Goal: Task Accomplishment & Management: Use online tool/utility

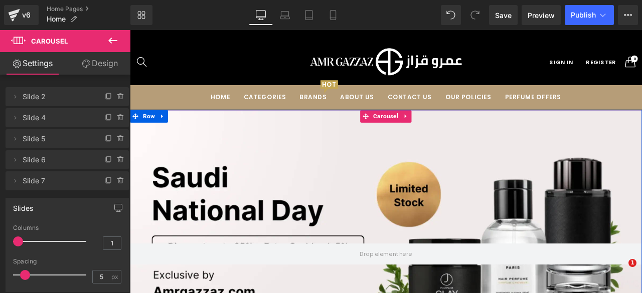
click at [130, 281] on button "‹" at bounding box center [115, 296] width 30 height 30
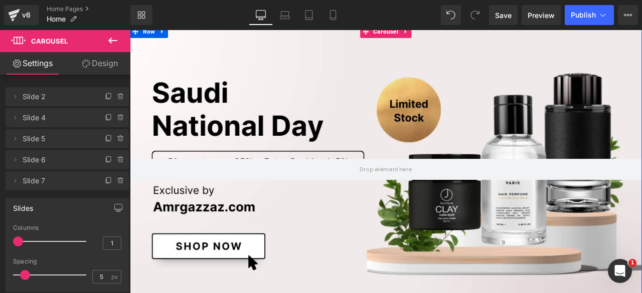
click at [130, 196] on button "‹" at bounding box center [115, 195] width 30 height 30
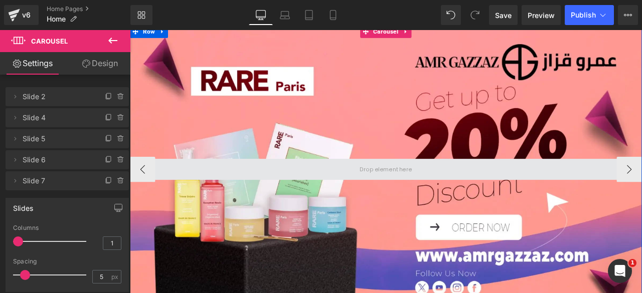
drag, startPoint x: 170, startPoint y: 189, endPoint x: 195, endPoint y: 182, distance: 25.4
click at [195, 183] on span at bounding box center [433, 195] width 607 height 25
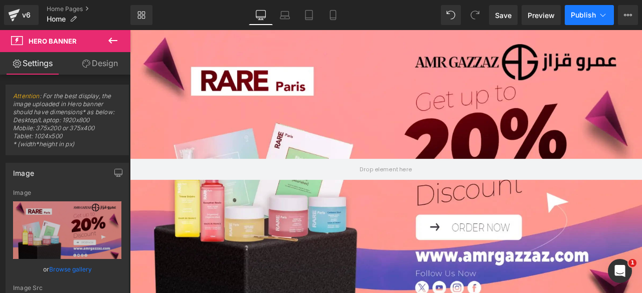
click at [583, 18] on span "Publish" at bounding box center [583, 15] width 25 height 8
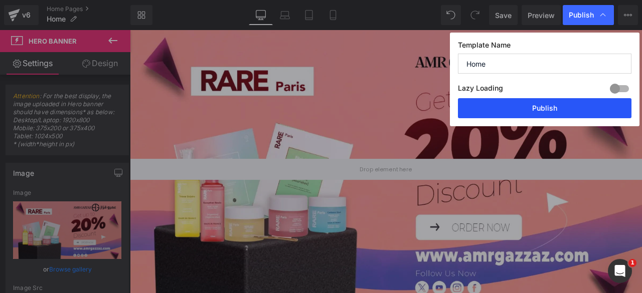
click at [527, 110] on button "Publish" at bounding box center [544, 108] width 173 height 20
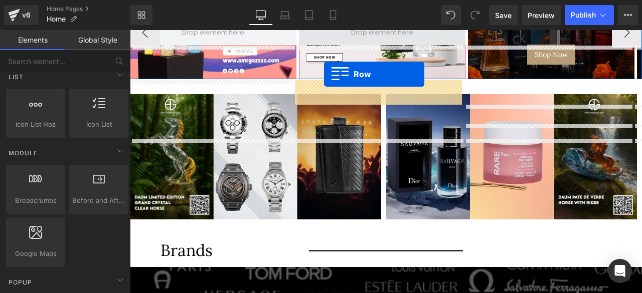
scroll to position [79, 0]
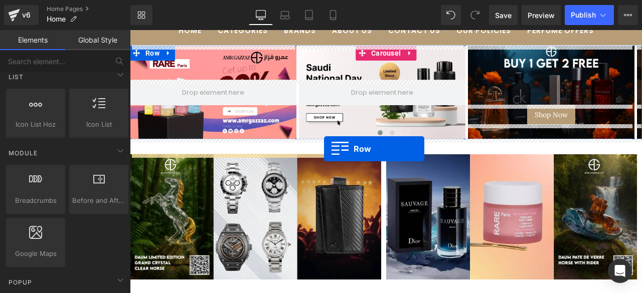
drag, startPoint x: 137, startPoint y: 195, endPoint x: 324, endPoint y: 149, distance: 192.1
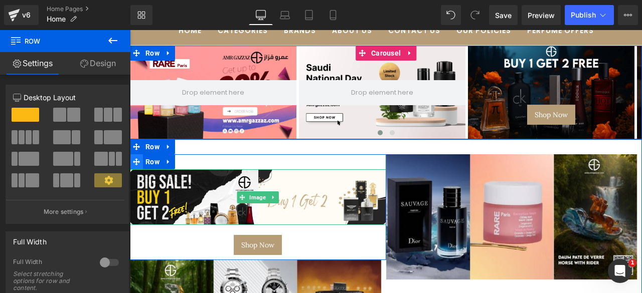
scroll to position [0, 0]
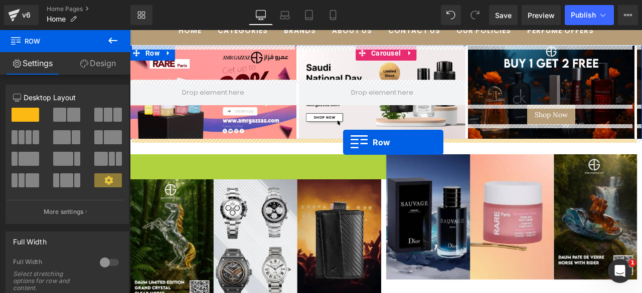
drag, startPoint x: 130, startPoint y: 166, endPoint x: 343, endPoint y: 142, distance: 213.9
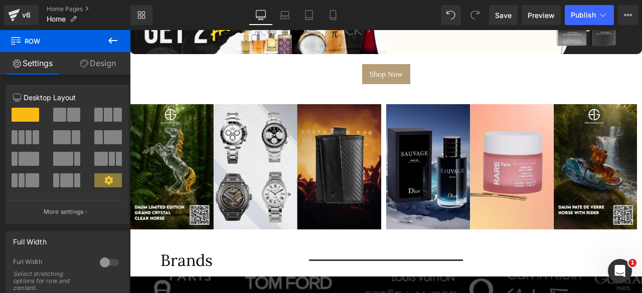
scroll to position [296, 0]
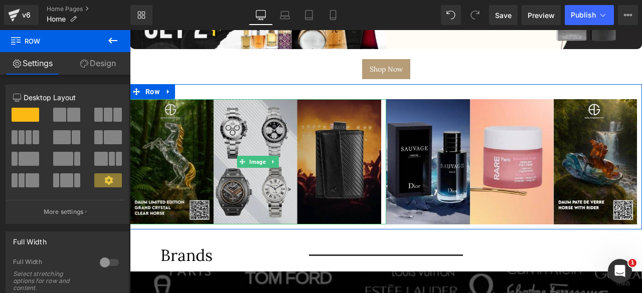
click at [318, 161] on img at bounding box center [258, 161] width 256 height 125
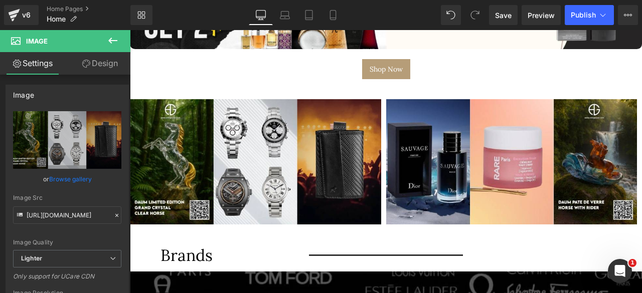
click at [112, 42] on icon at bounding box center [113, 41] width 12 height 12
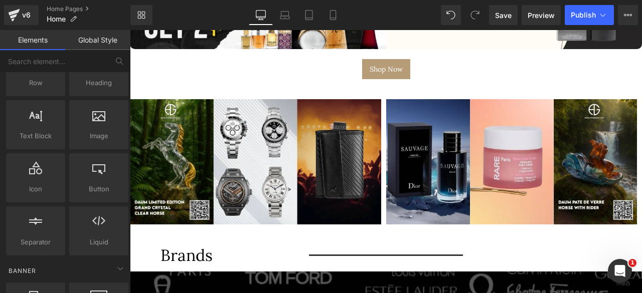
scroll to position [0, 0]
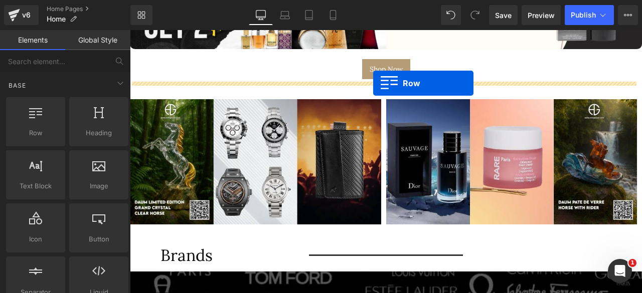
drag, startPoint x: 155, startPoint y: 155, endPoint x: 373, endPoint y: 83, distance: 229.7
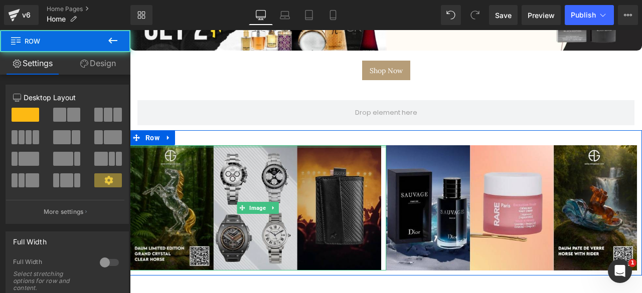
scroll to position [297, 0]
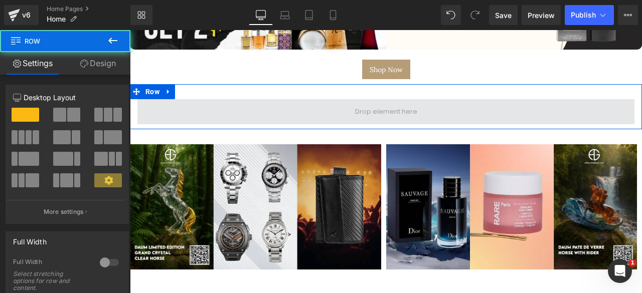
click at [174, 100] on span at bounding box center [385, 111] width 497 height 25
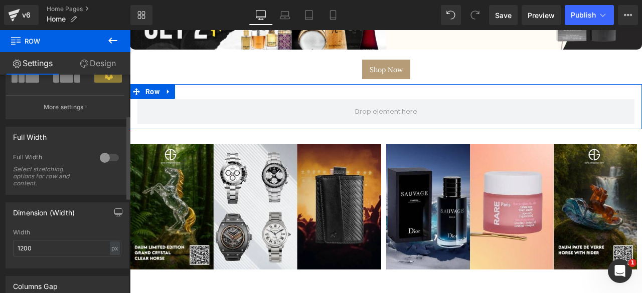
scroll to position [105, 0]
click at [108, 157] on div at bounding box center [109, 157] width 24 height 16
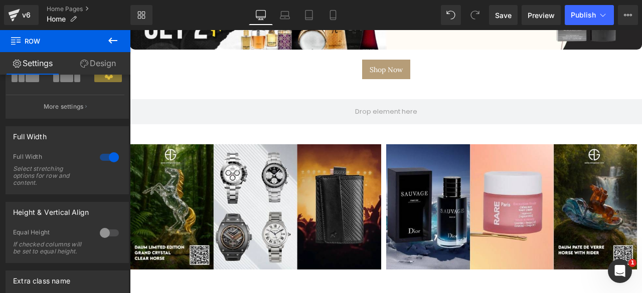
click at [110, 38] on icon at bounding box center [113, 41] width 12 height 12
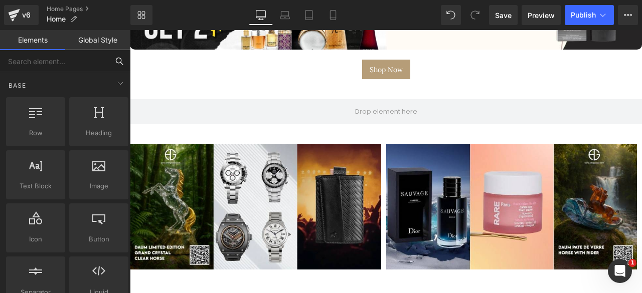
click at [58, 64] on input "text" at bounding box center [54, 61] width 108 height 22
type input "ca"
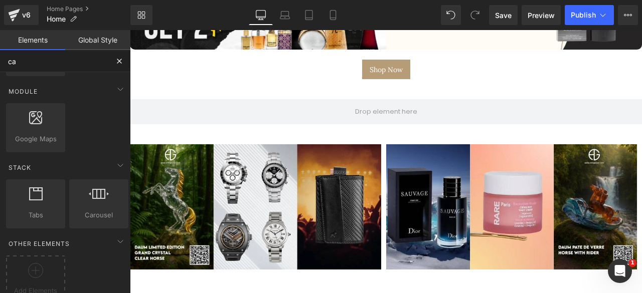
scroll to position [292, 0]
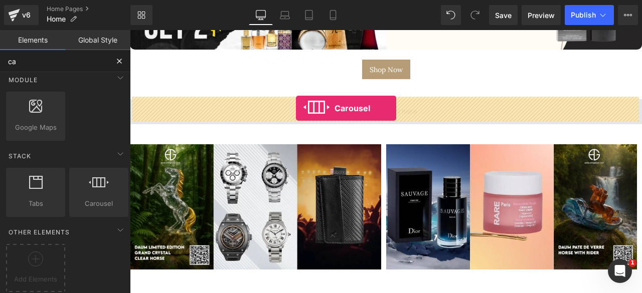
drag, startPoint x: 216, startPoint y: 211, endPoint x: 296, endPoint y: 108, distance: 130.1
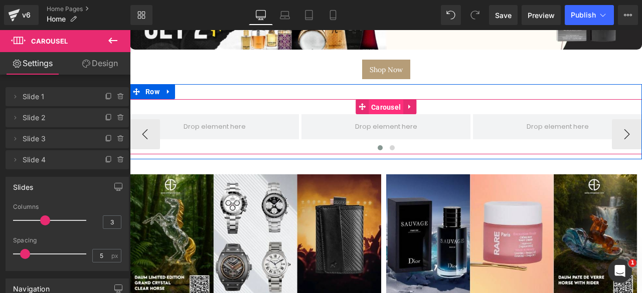
click at [384, 105] on span "Carousel" at bounding box center [386, 107] width 35 height 15
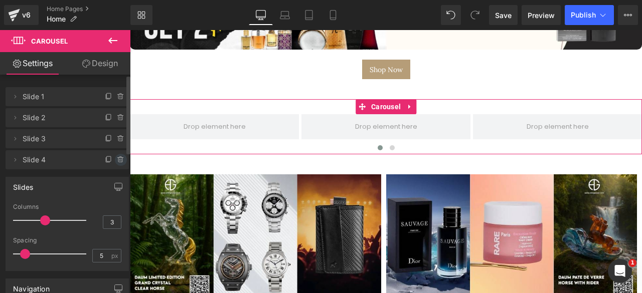
click at [117, 157] on icon at bounding box center [121, 160] width 8 height 8
click at [109, 160] on button "Delete" at bounding box center [110, 160] width 32 height 13
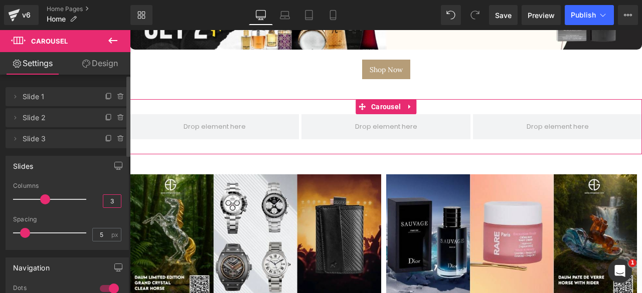
click at [104, 202] on input "3" at bounding box center [112, 201] width 18 height 13
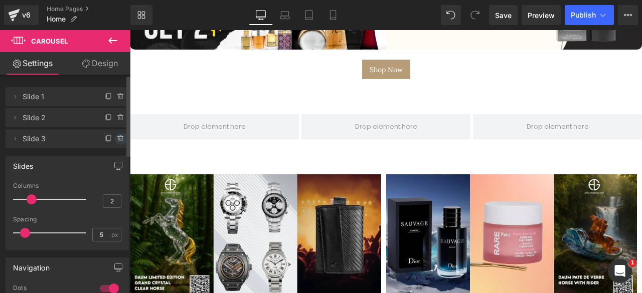
click at [117, 136] on icon at bounding box center [121, 139] width 8 height 8
click at [108, 138] on button "Delete" at bounding box center [110, 139] width 32 height 13
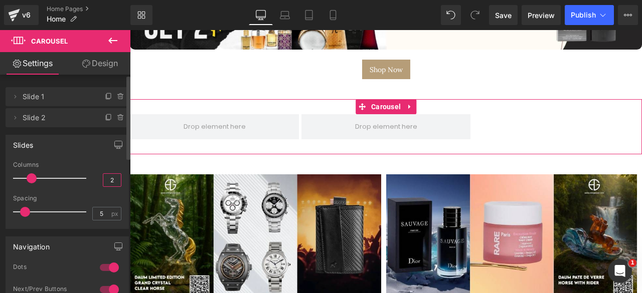
click at [106, 178] on input "2" at bounding box center [112, 180] width 18 height 13
click at [95, 160] on div "Slides 3 Columns 1 3 Columns 3 3 Columns 3 1 Columns 1 5px Spacing 5 px 5px Spa…" at bounding box center [67, 182] width 123 height 94
click at [103, 185] on input "1" at bounding box center [112, 180] width 18 height 13
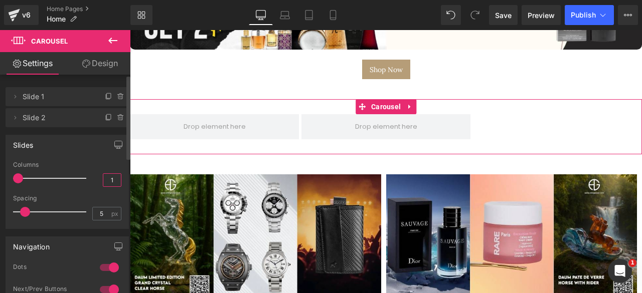
click at [103, 185] on input "1" at bounding box center [112, 180] width 18 height 13
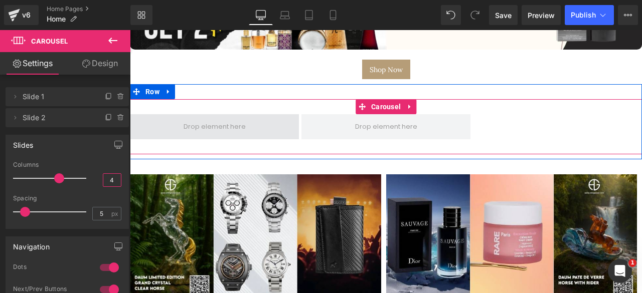
type input "4"
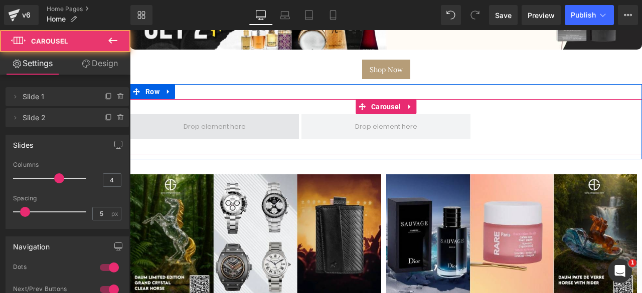
click at [204, 117] on span at bounding box center [214, 126] width 169 height 25
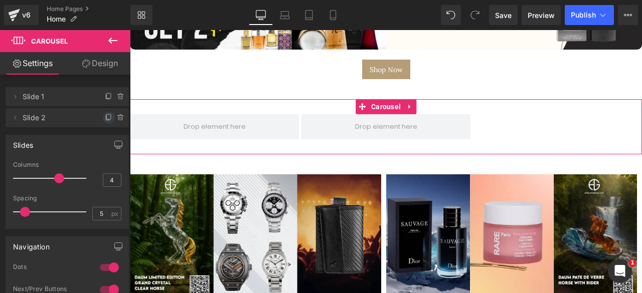
click at [105, 116] on icon at bounding box center [109, 118] width 8 height 8
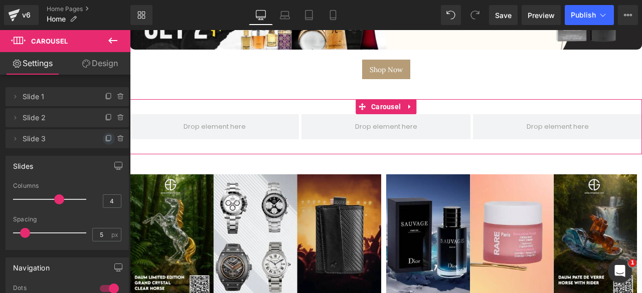
click at [107, 139] on icon at bounding box center [109, 137] width 4 height 5
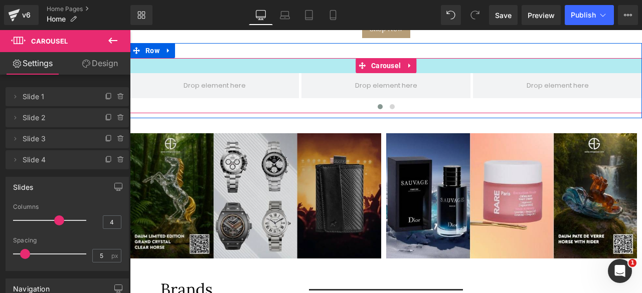
scroll to position [338, 0]
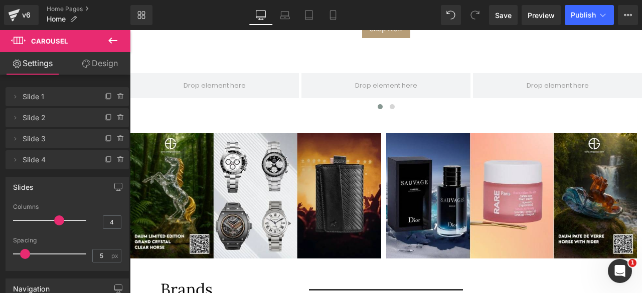
click at [237, 194] on div "Image" at bounding box center [258, 195] width 256 height 125
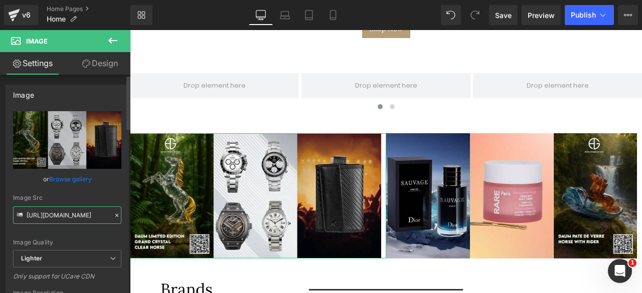
click at [59, 216] on input "https://ucarecdn.com/311ebbe7-ccdc-461d-830f-aa8a87efd05f/-/format/auto/-/previ…" at bounding box center [67, 216] width 108 height 18
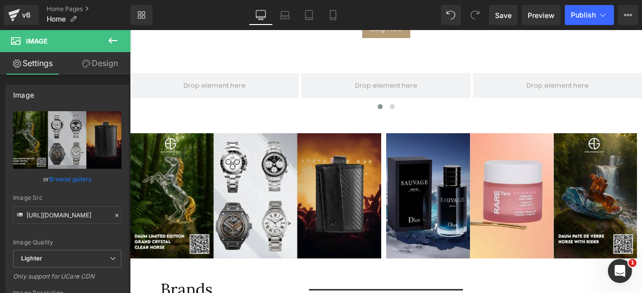
click at [111, 45] on icon at bounding box center [113, 41] width 12 height 12
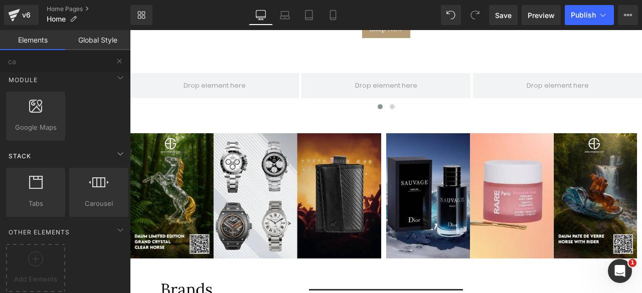
scroll to position [0, 0]
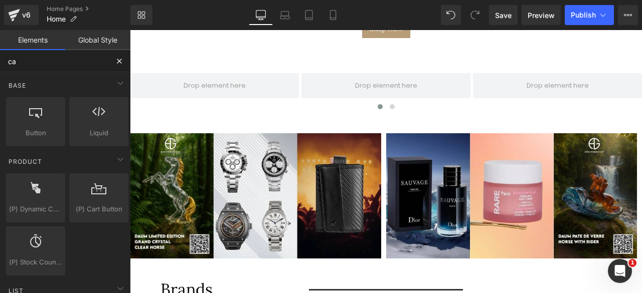
click at [47, 62] on input "ca" at bounding box center [54, 61] width 108 height 22
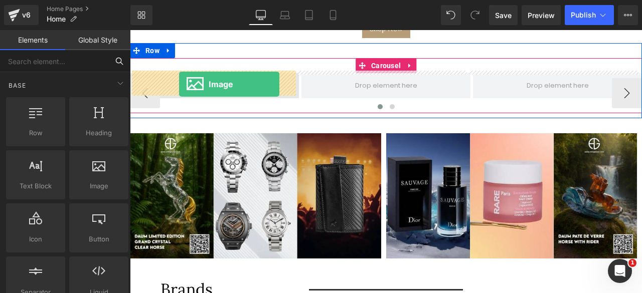
drag, startPoint x: 226, startPoint y: 215, endPoint x: 179, endPoint y: 84, distance: 139.1
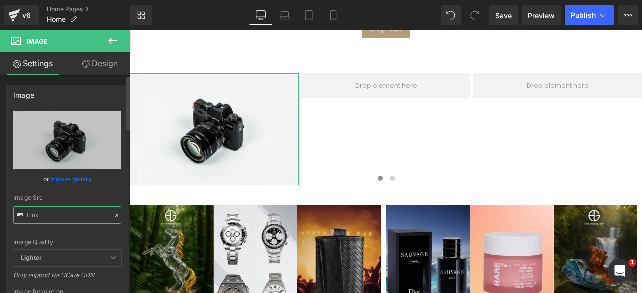
click at [44, 222] on input "text" at bounding box center [67, 216] width 108 height 18
paste input "https://ucarecdn.com/311ebbe7-ccdc-461d-830f-aa8a87efd05f/-/format/auto/-/previ…"
type input "https://ucarecdn.com/311ebbe7-ccdc-461d-830f-aa8a87efd05f/-/format/auto/-/previ…"
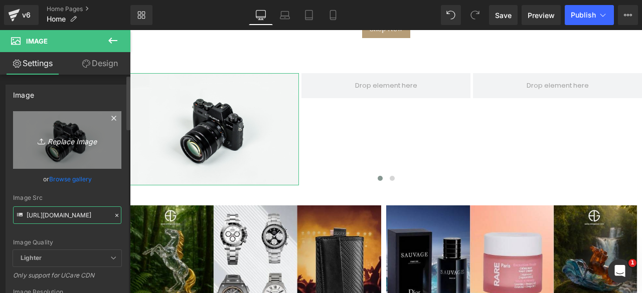
scroll to position [0, 394]
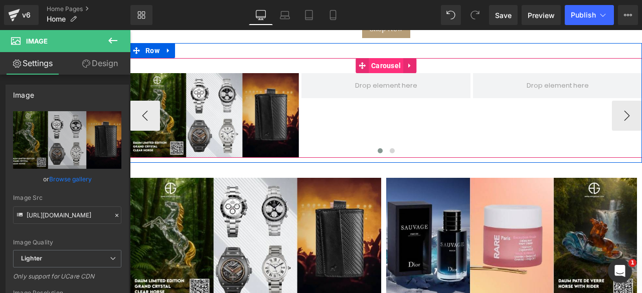
click at [384, 67] on span "Carousel" at bounding box center [386, 65] width 35 height 15
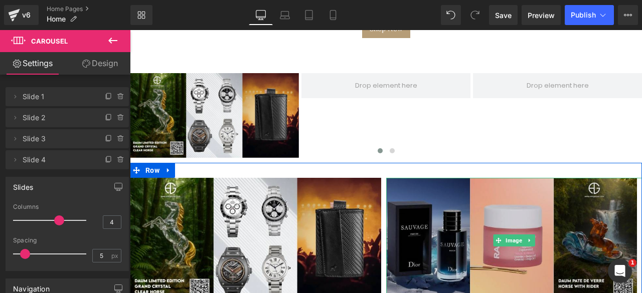
click at [435, 246] on img at bounding box center [514, 240] width 256 height 125
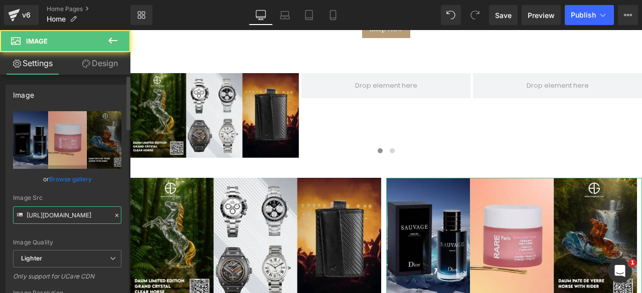
click at [55, 216] on input "https://ucarecdn.com/2642d8d0-2029-4ec2-9c5e-e20c5b67befa/-/format/auto/-/previ…" at bounding box center [67, 216] width 108 height 18
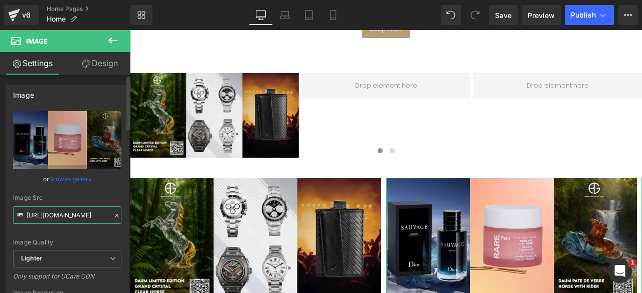
click at [55, 216] on input "https://ucarecdn.com/2642d8d0-2029-4ec2-9c5e-e20c5b67befa/-/format/auto/-/previ…" at bounding box center [67, 216] width 108 height 18
click at [108, 38] on icon at bounding box center [113, 41] width 12 height 12
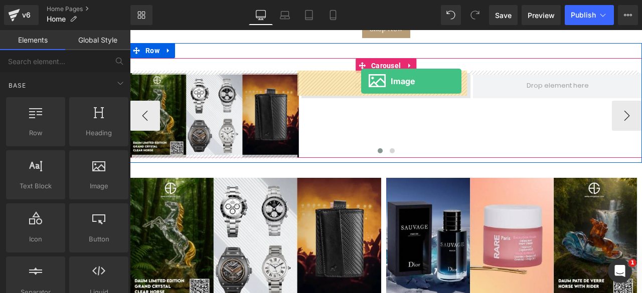
drag, startPoint x: 227, startPoint y: 221, endPoint x: 361, endPoint y: 82, distance: 192.9
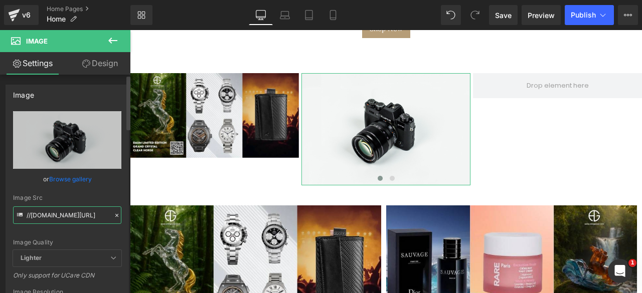
click at [39, 210] on input "//d1um8515vdn9kb.cloudfront.net/images/parallax.jpg" at bounding box center [67, 216] width 108 height 18
paste input "https://ucarecdn.com/2642d8d0-2029-4ec2-9c5e-e20c5b67befa/-/format/auto/-/previ…"
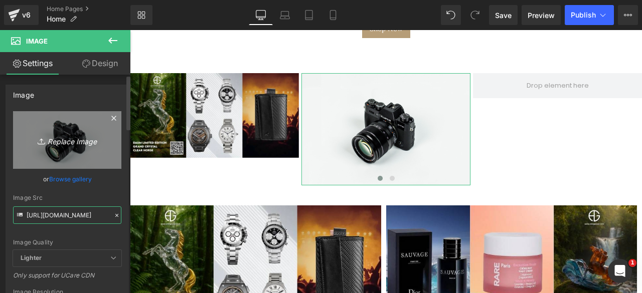
scroll to position [0, 403]
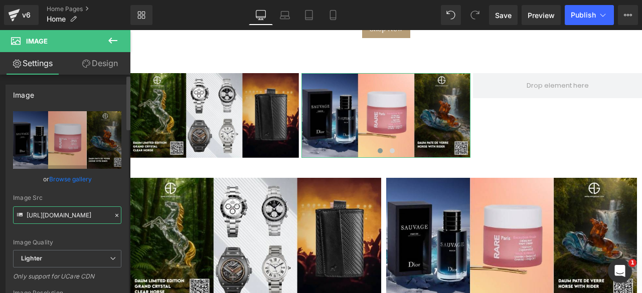
type input "https://ucarecdn.com/2642d8d0-2029-4ec2-9c5e-e20c5b67befa/-/format/auto/-/previ…"
click at [103, 191] on div "Image Quality Lighter Lightest Lighter Lighter Lightest Only support for UCare …" at bounding box center [67, 180] width 108 height 139
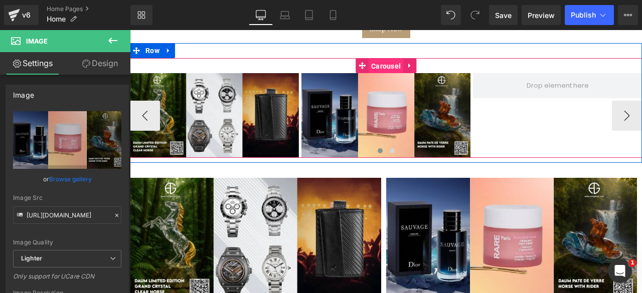
click at [384, 66] on span "Carousel" at bounding box center [386, 66] width 35 height 15
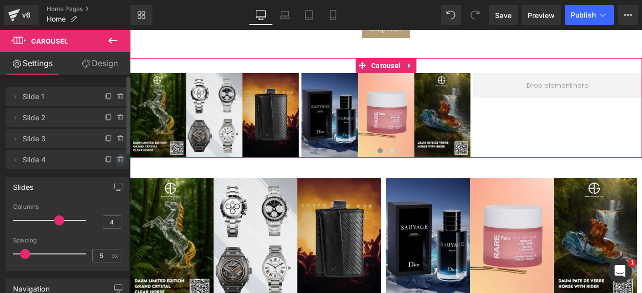
click at [117, 160] on icon at bounding box center [121, 160] width 8 height 8
click at [99, 160] on button "Delete" at bounding box center [110, 160] width 32 height 13
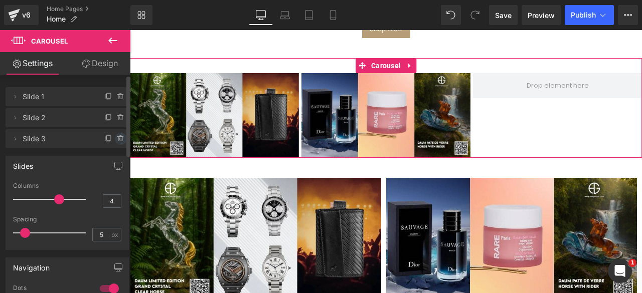
click at [120, 138] on icon at bounding box center [120, 139] width 0 height 2
click at [107, 139] on button "Delete" at bounding box center [110, 139] width 32 height 13
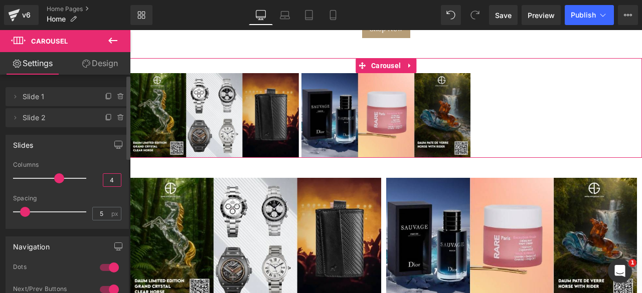
click at [107, 180] on input "4" at bounding box center [112, 180] width 18 height 13
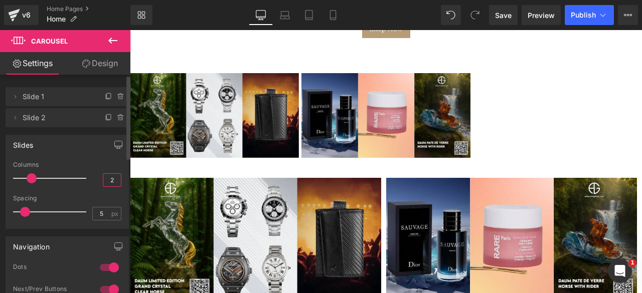
type input "2"
click at [83, 186] on div "Columns 2" at bounding box center [67, 178] width 108 height 34
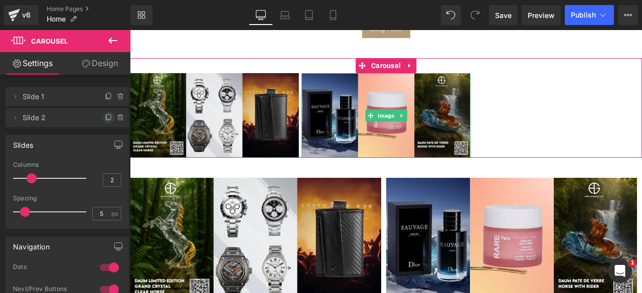
click at [105, 117] on icon at bounding box center [109, 118] width 8 height 8
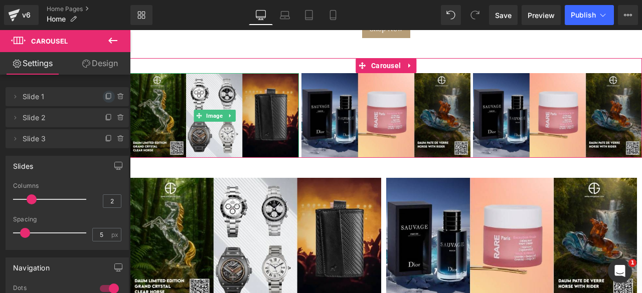
click at [105, 94] on icon at bounding box center [109, 97] width 8 height 8
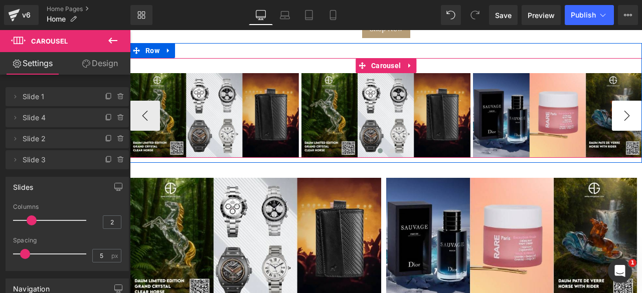
click at [618, 110] on button "›" at bounding box center [627, 116] width 30 height 30
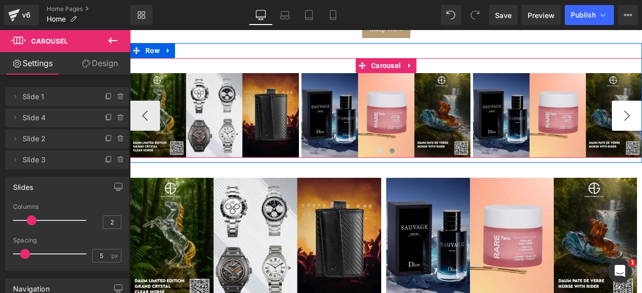
click at [618, 110] on button "›" at bounding box center [627, 116] width 30 height 30
click at [140, 113] on button "‹" at bounding box center [145, 116] width 30 height 30
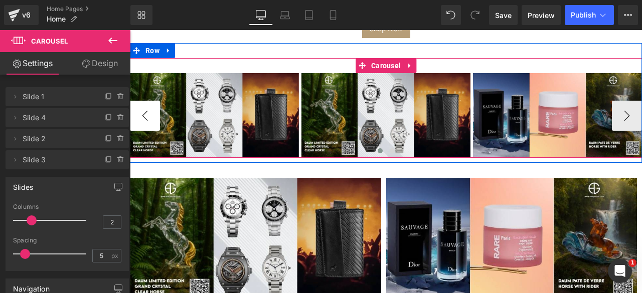
click at [140, 113] on button "‹" at bounding box center [145, 116] width 30 height 30
click at [624, 108] on button "›" at bounding box center [627, 116] width 30 height 30
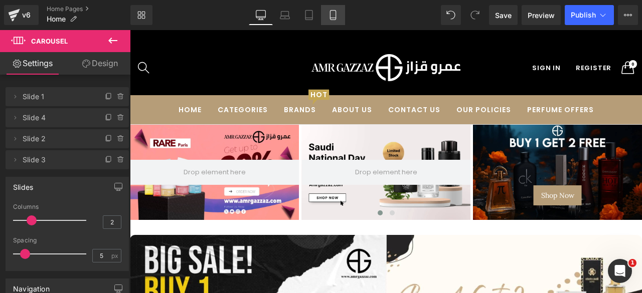
click at [332, 13] on icon at bounding box center [333, 15] width 10 height 10
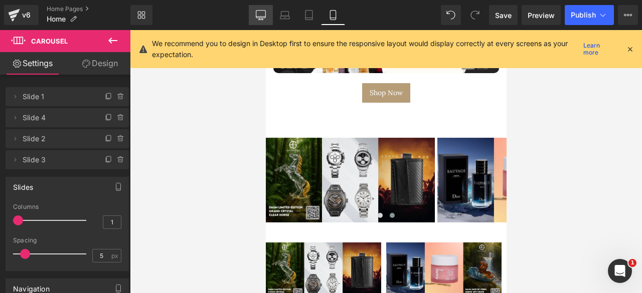
click at [260, 14] on icon at bounding box center [261, 15] width 10 height 10
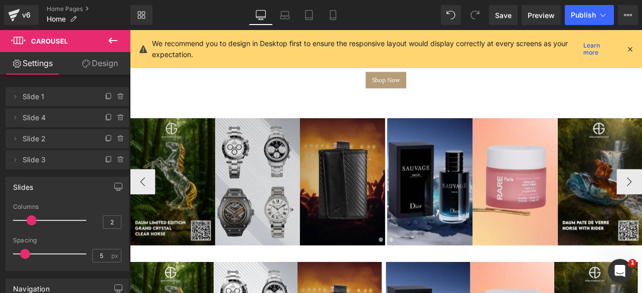
scroll to position [545, 0]
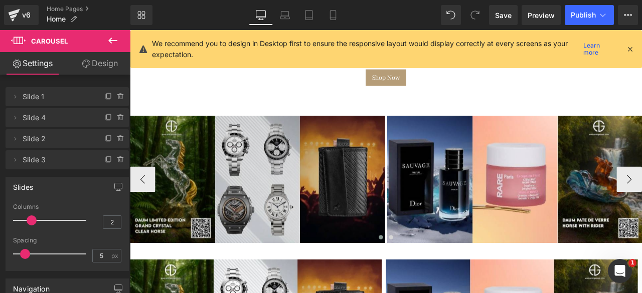
click at [317, 199] on img at bounding box center [281, 206] width 302 height 151
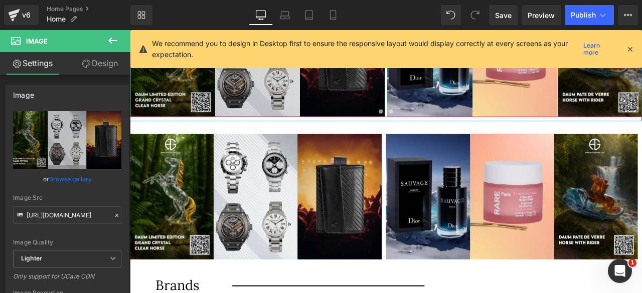
scroll to position [697, 0]
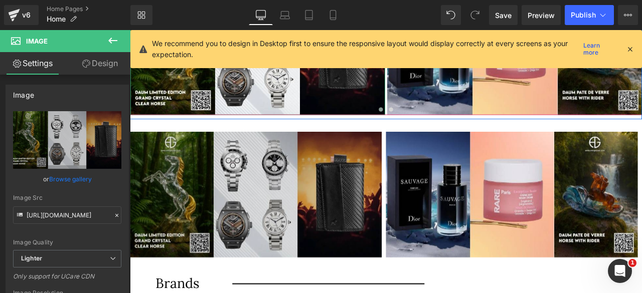
click at [339, 208] on img at bounding box center [281, 225] width 303 height 149
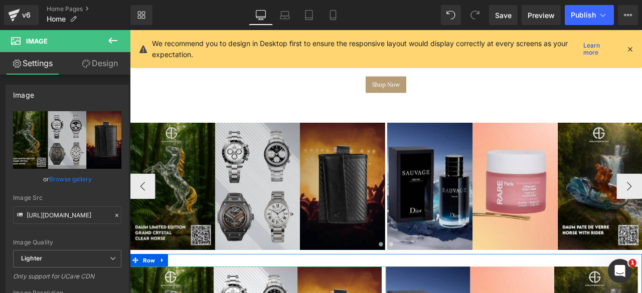
scroll to position [534, 0]
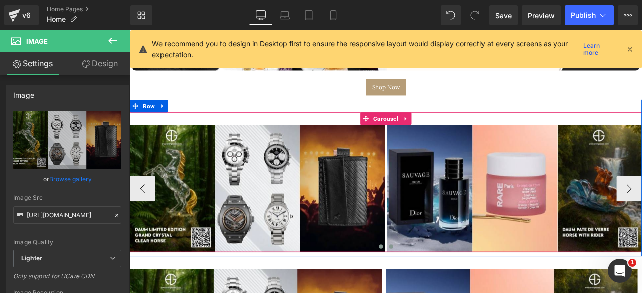
click at [437, 285] on span at bounding box center [439, 287] width 5 height 5
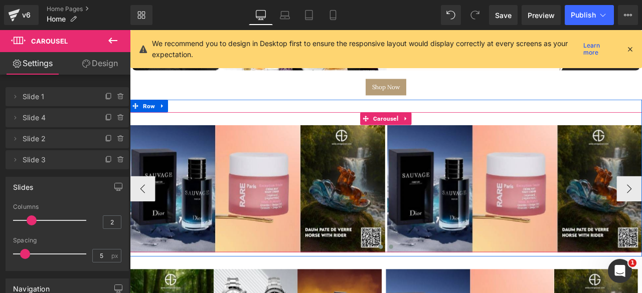
click at [425, 285] on span at bounding box center [427, 287] width 5 height 5
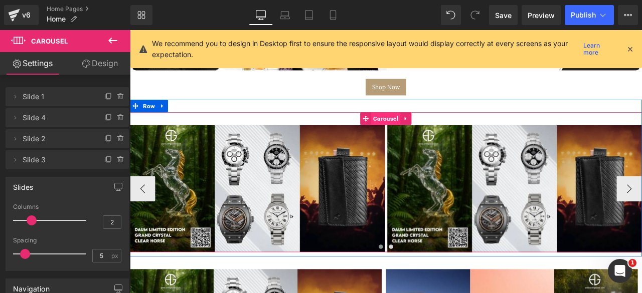
click at [430, 129] on span "Carousel" at bounding box center [433, 135] width 35 height 15
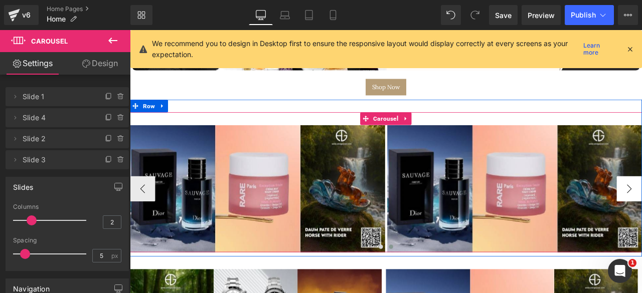
click at [141, 215] on button "‹" at bounding box center [145, 219] width 30 height 30
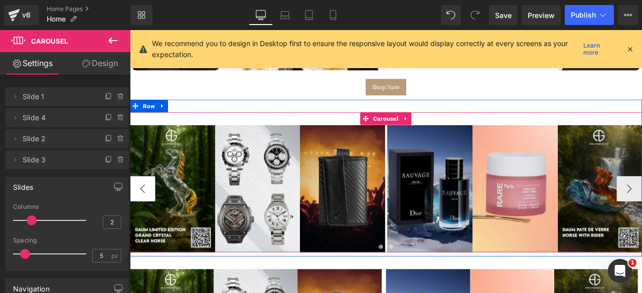
click at [141, 215] on button "‹" at bounding box center [145, 219] width 30 height 30
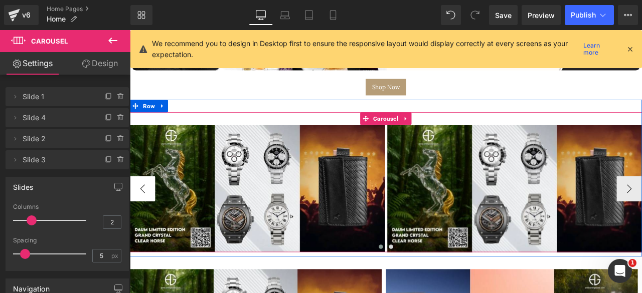
click at [141, 215] on button "‹" at bounding box center [145, 219] width 30 height 30
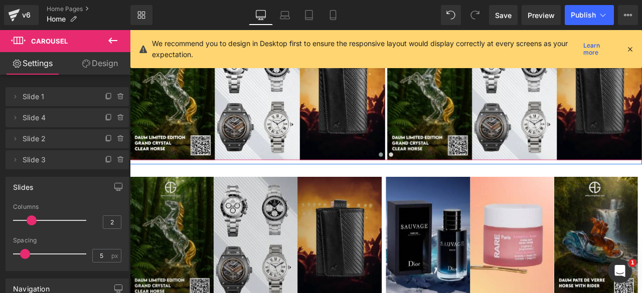
scroll to position [645, 0]
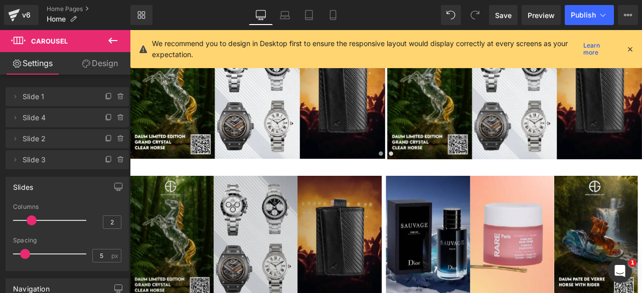
click at [365, 253] on img at bounding box center [281, 277] width 303 height 149
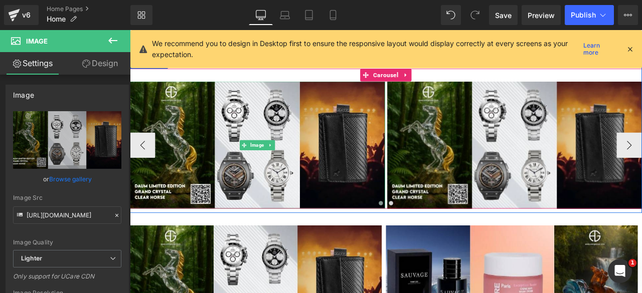
scroll to position [585, 0]
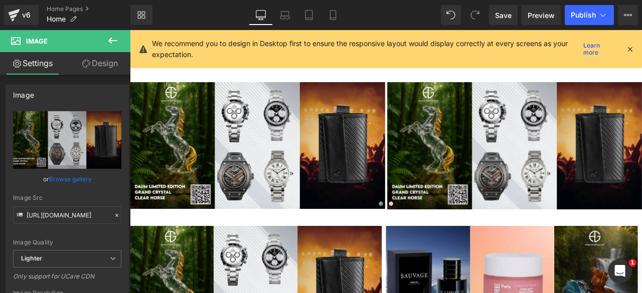
click at [630, 47] on icon at bounding box center [629, 49] width 9 height 9
